Goal: Navigation & Orientation: Find specific page/section

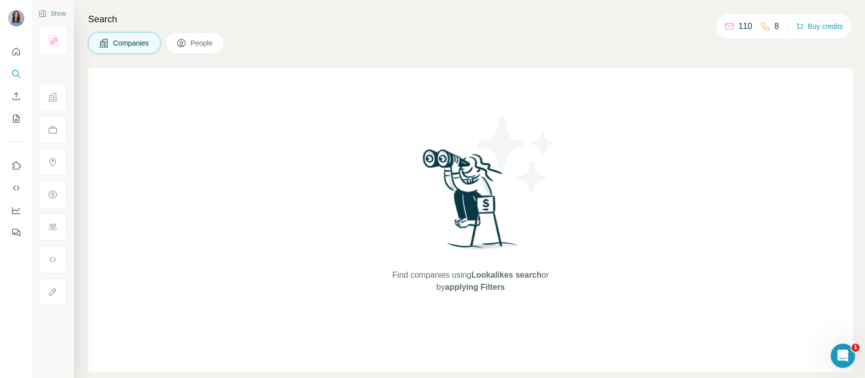
click at [204, 41] on span "People" at bounding box center [201, 43] width 23 height 10
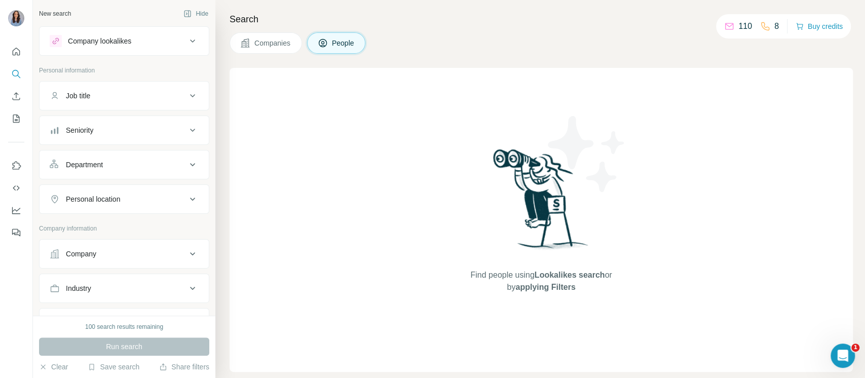
click at [92, 48] on button "Company lookalikes" at bounding box center [124, 41] width 169 height 24
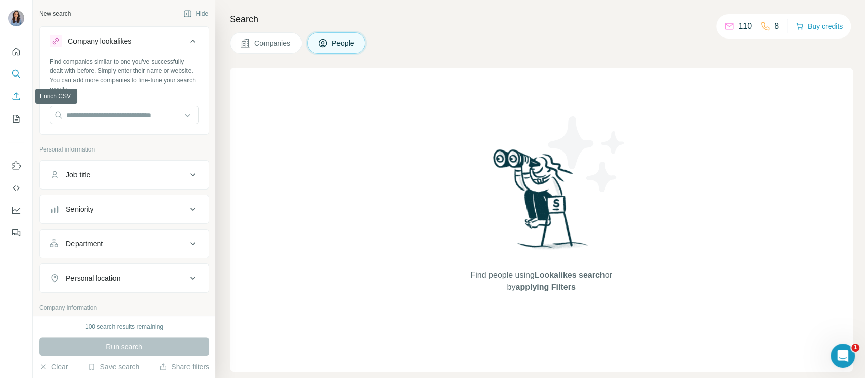
click at [20, 99] on icon "Enrich CSV" at bounding box center [16, 96] width 10 height 10
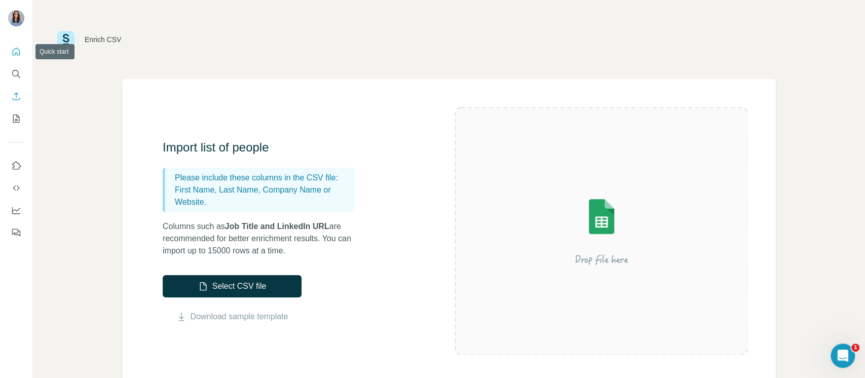
click at [17, 55] on icon "Quick start" at bounding box center [17, 52] width 8 height 8
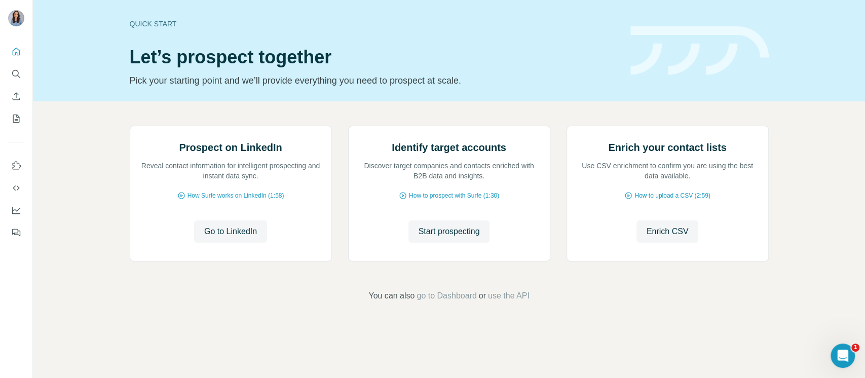
scroll to position [60, 0]
click at [20, 75] on icon "Search" at bounding box center [16, 74] width 10 height 10
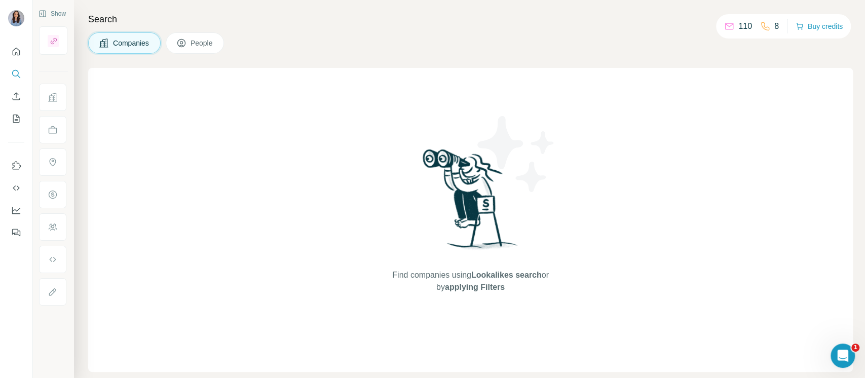
click at [247, 182] on div "Find companies using Lookalikes search or by applying Filters" at bounding box center [470, 220] width 764 height 304
click at [16, 49] on icon "Quick start" at bounding box center [16, 52] width 10 height 10
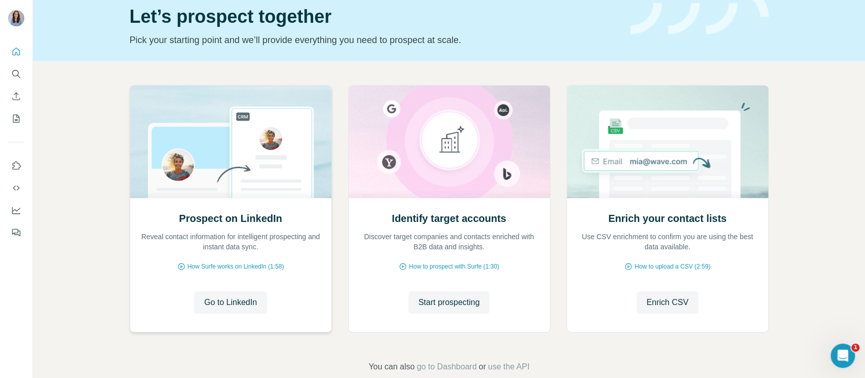
scroll to position [60, 0]
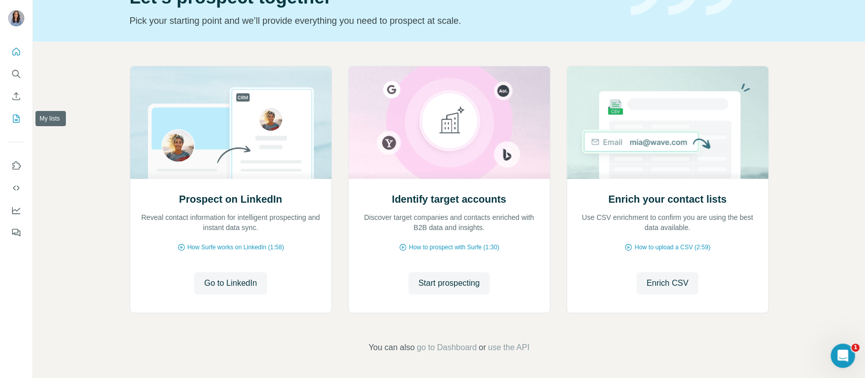
click at [20, 121] on icon "My lists" at bounding box center [16, 118] width 10 height 10
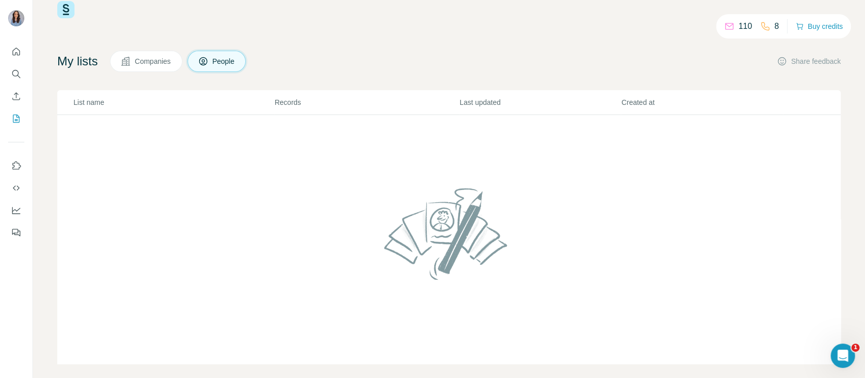
scroll to position [33, 0]
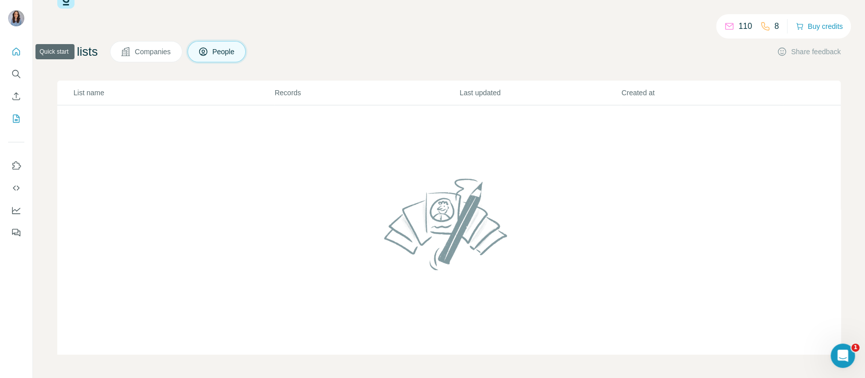
click at [14, 52] on icon "Quick start" at bounding box center [16, 52] width 10 height 10
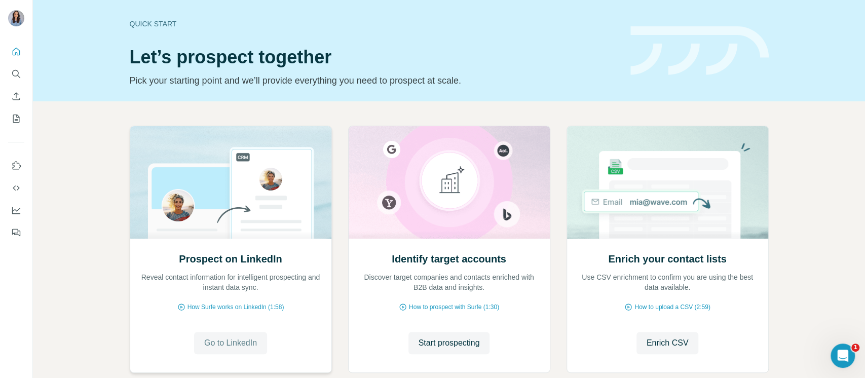
click at [212, 339] on span "Go to LinkedIn" at bounding box center [230, 343] width 53 height 12
click at [17, 121] on icon "My lists" at bounding box center [17, 117] width 5 height 7
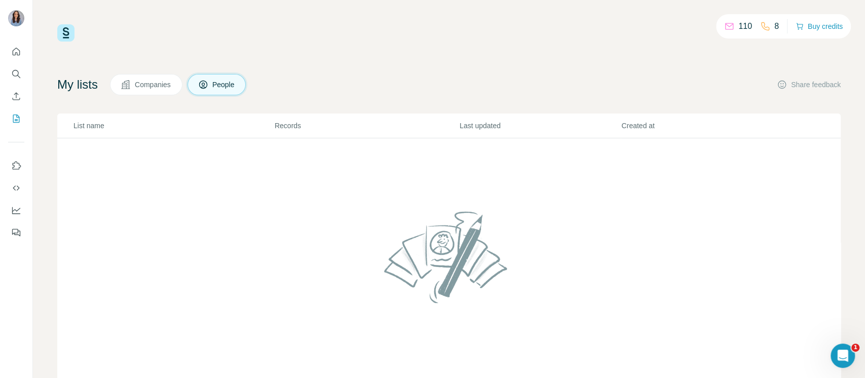
drag, startPoint x: 0, startPoint y: 53, endPoint x: 9, endPoint y: 55, distance: 9.2
click at [1, 53] on div at bounding box center [16, 138] width 32 height 205
click at [25, 50] on div at bounding box center [16, 138] width 32 height 205
click at [20, 51] on icon "Quick start" at bounding box center [16, 52] width 10 height 10
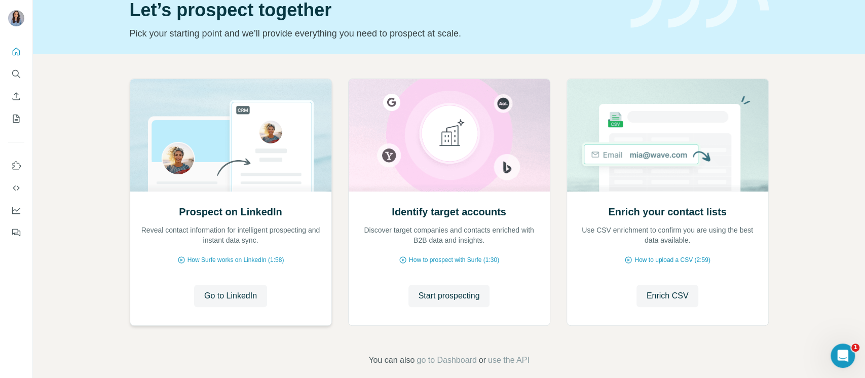
scroll to position [60, 0]
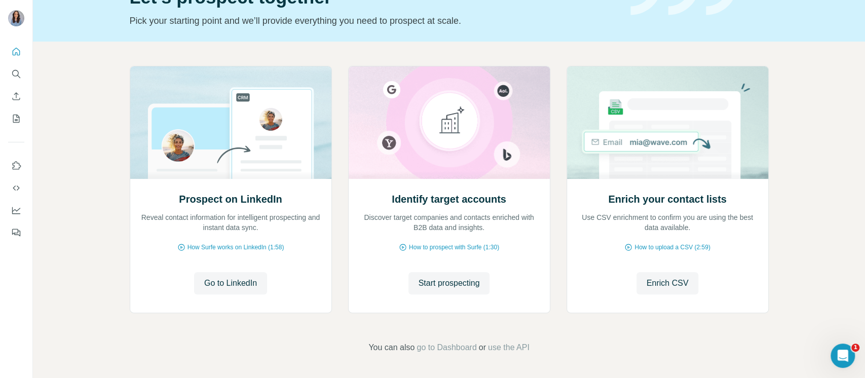
click at [71, 122] on div "Prospect on LinkedIn Reveal contact information for intelligent prospecting and…" at bounding box center [449, 210] width 832 height 336
click at [18, 112] on button "My lists" at bounding box center [16, 118] width 16 height 18
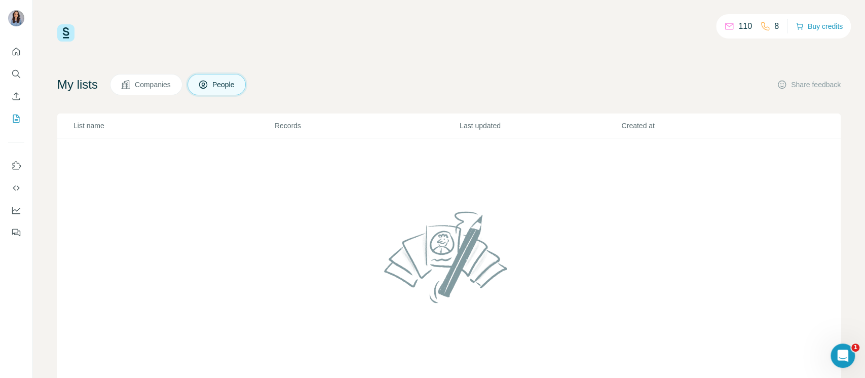
click at [469, 122] on p "Last updated" at bounding box center [539, 126] width 161 height 10
click at [232, 127] on p "List name" at bounding box center [173, 126] width 200 height 10
click at [144, 91] on button "Companies" at bounding box center [146, 84] width 72 height 21
click at [237, 78] on button "People" at bounding box center [216, 84] width 59 height 21
click at [17, 53] on icon "Quick start" at bounding box center [17, 52] width 8 height 8
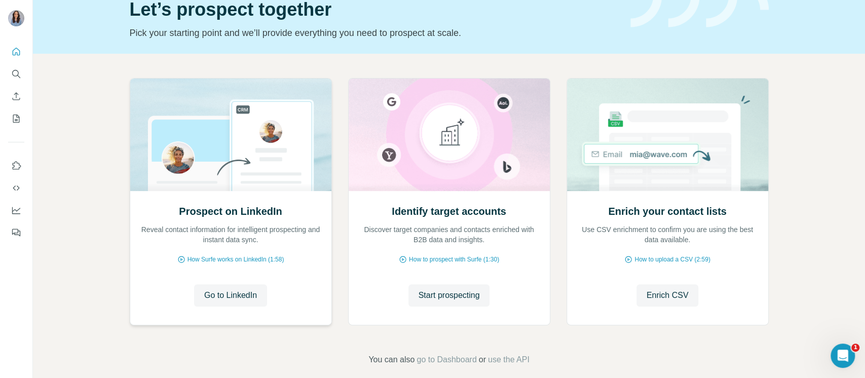
scroll to position [60, 0]
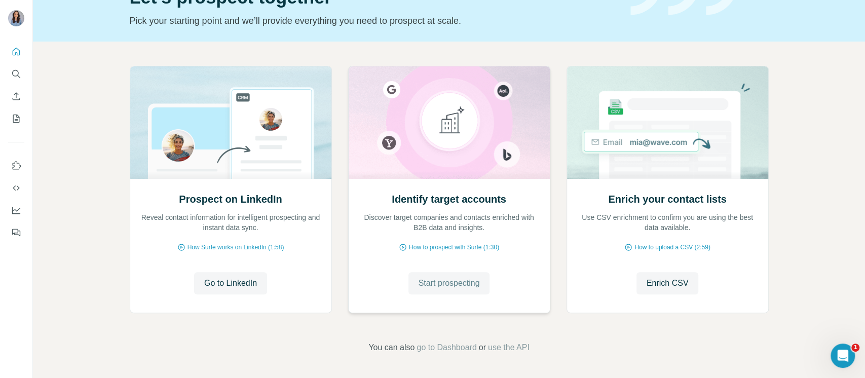
click at [441, 282] on span "Start prospecting" at bounding box center [448, 283] width 61 height 12
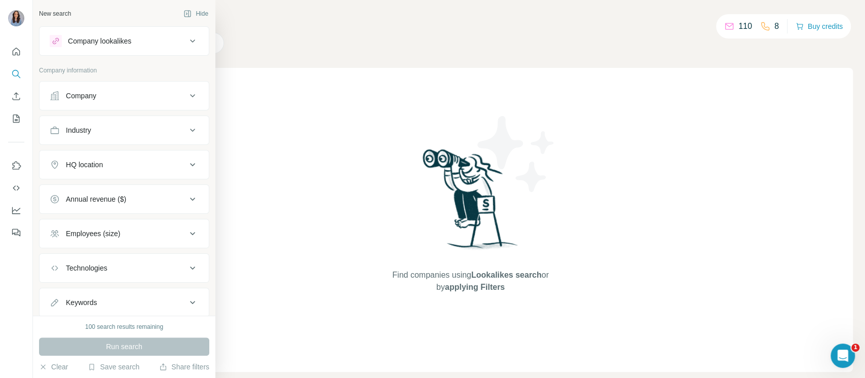
click at [92, 43] on div "Company lookalikes" at bounding box center [99, 41] width 63 height 10
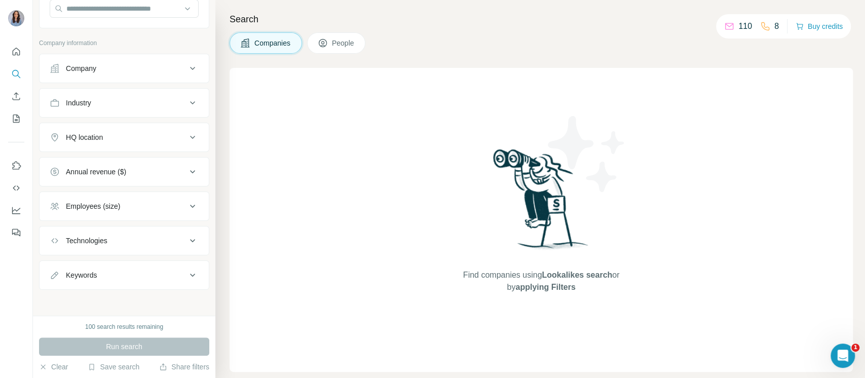
scroll to position [108, 0]
